Goal: Task Accomplishment & Management: Complete application form

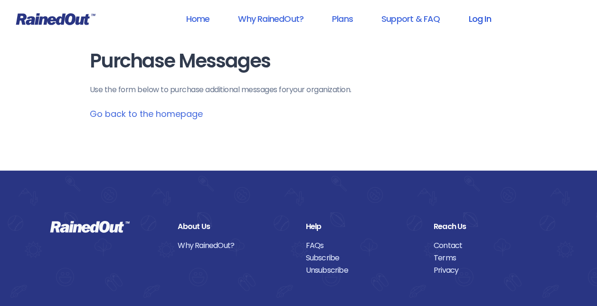
click at [482, 16] on link "Log In" at bounding box center [479, 18] width 47 height 21
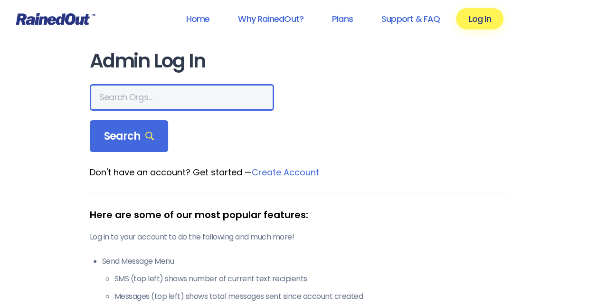
click at [144, 100] on input "text" at bounding box center [182, 97] width 184 height 27
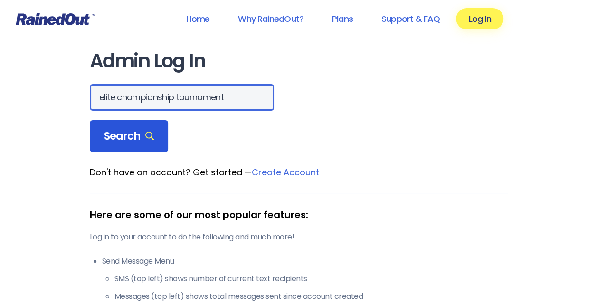
type input "elite championship tournament"
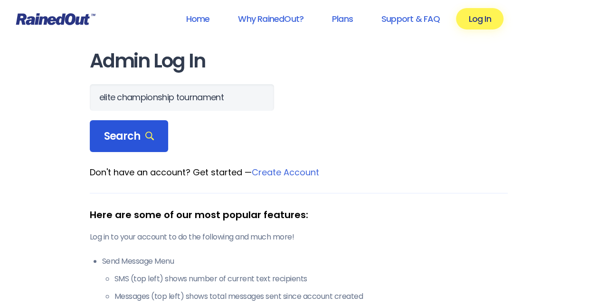
scroll to position [0, 0]
click at [133, 139] on span "Search" at bounding box center [129, 136] width 50 height 13
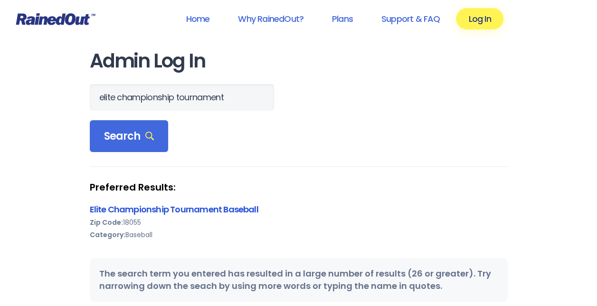
click at [208, 210] on link "Elite Championship Tournament Baseball" at bounding box center [174, 209] width 169 height 12
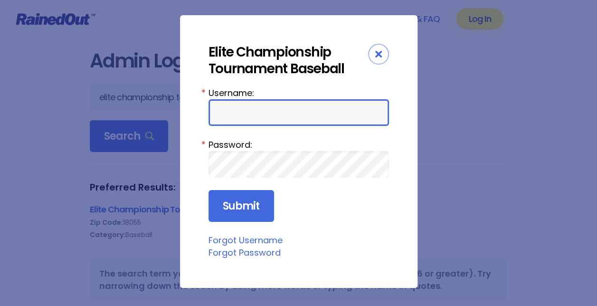
type input "Ectb"
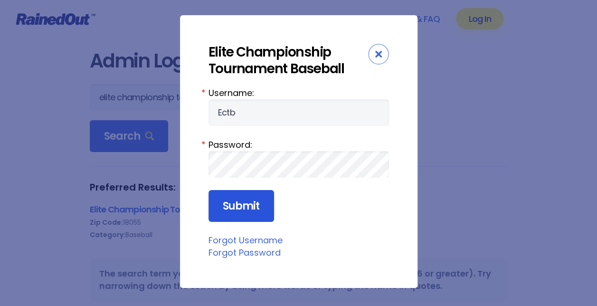
click at [241, 200] on input "Submit" at bounding box center [242, 206] width 66 height 32
click at [239, 202] on input "Submit" at bounding box center [242, 206] width 66 height 32
click at [246, 207] on input "Submit" at bounding box center [242, 206] width 66 height 32
click at [230, 208] on input "Submit" at bounding box center [242, 206] width 66 height 32
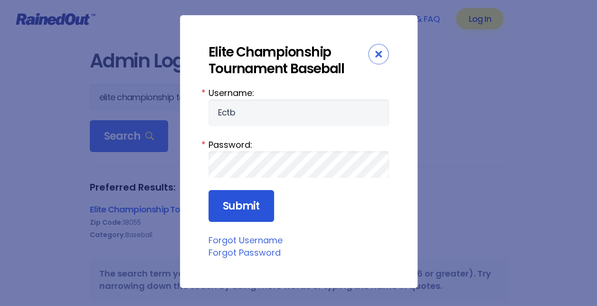
click at [238, 205] on input "Submit" at bounding box center [242, 206] width 66 height 32
